Goal: Navigation & Orientation: Find specific page/section

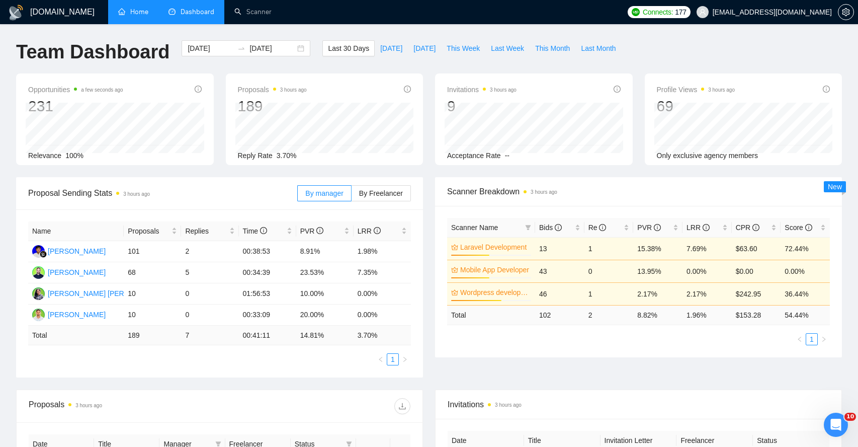
click at [146, 16] on link "Home" at bounding box center [133, 12] width 30 height 9
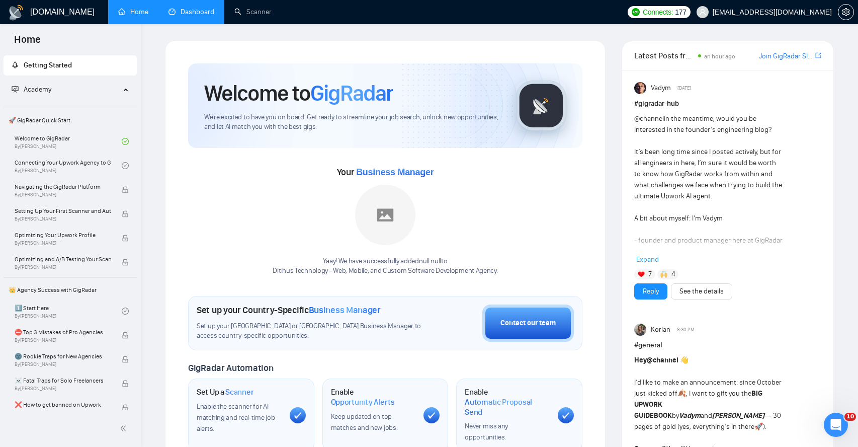
click at [186, 15] on link "Dashboard" at bounding box center [191, 12] width 46 height 9
